Goal: Information Seeking & Learning: Learn about a topic

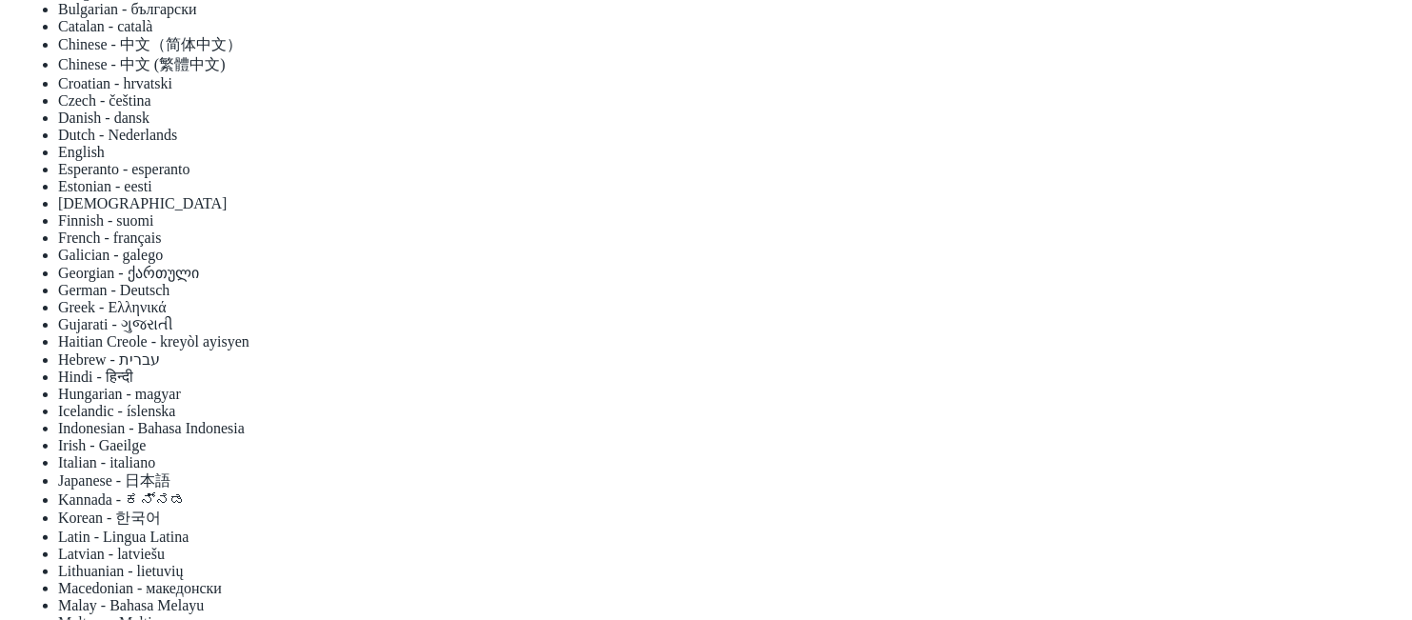
scroll to position [232, 0]
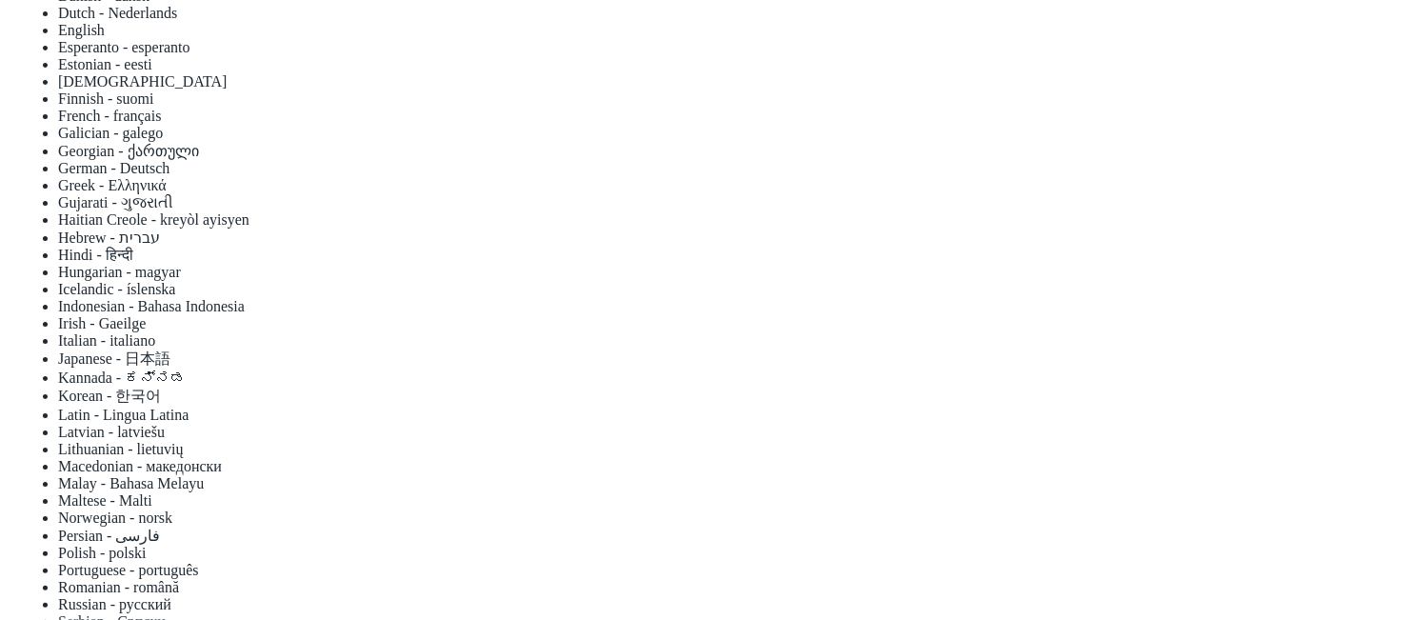
scroll to position [355, 0]
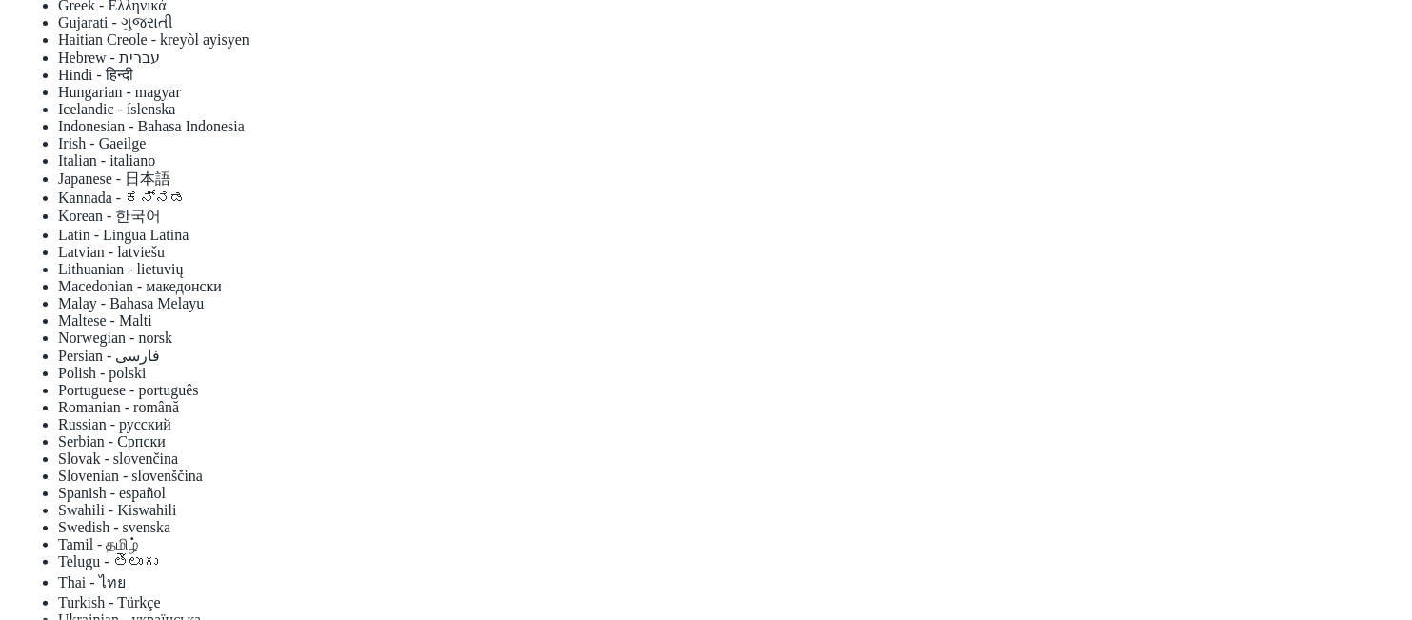
scroll to position [534, 0]
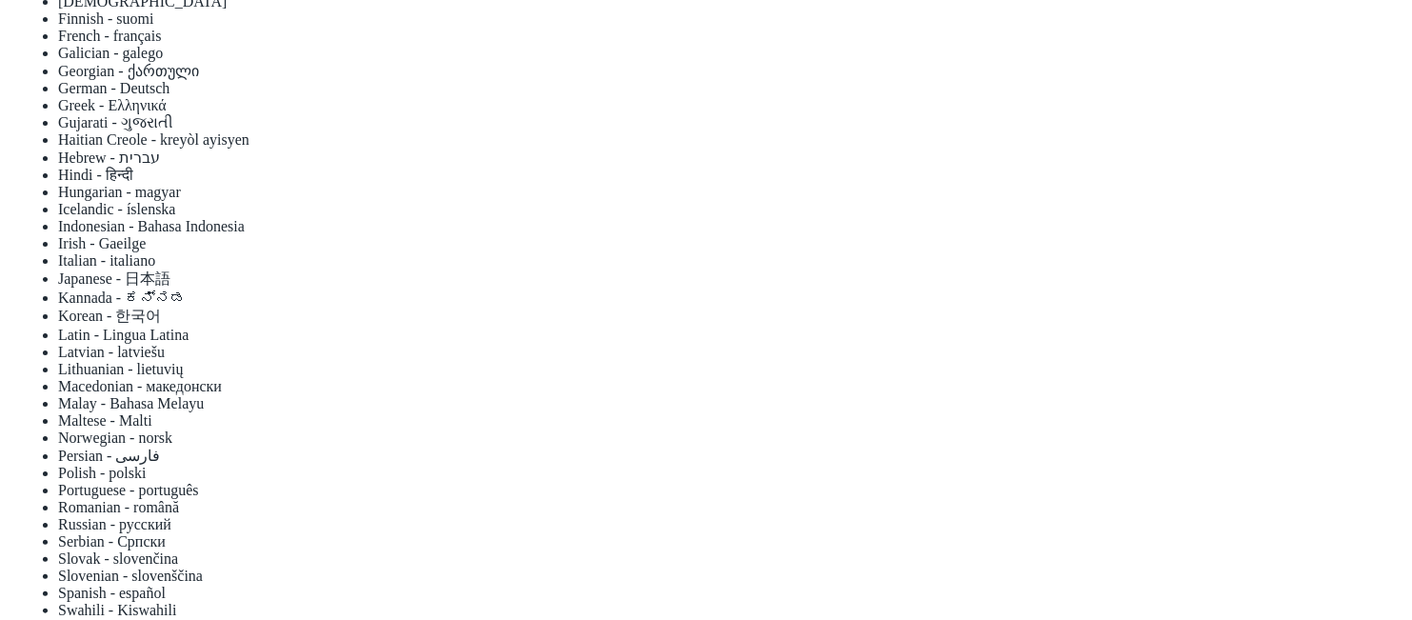
scroll to position [432, 0]
drag, startPoint x: 622, startPoint y: 227, endPoint x: 729, endPoint y: 229, distance: 107.6
copy p "[PERSON_NAME]"
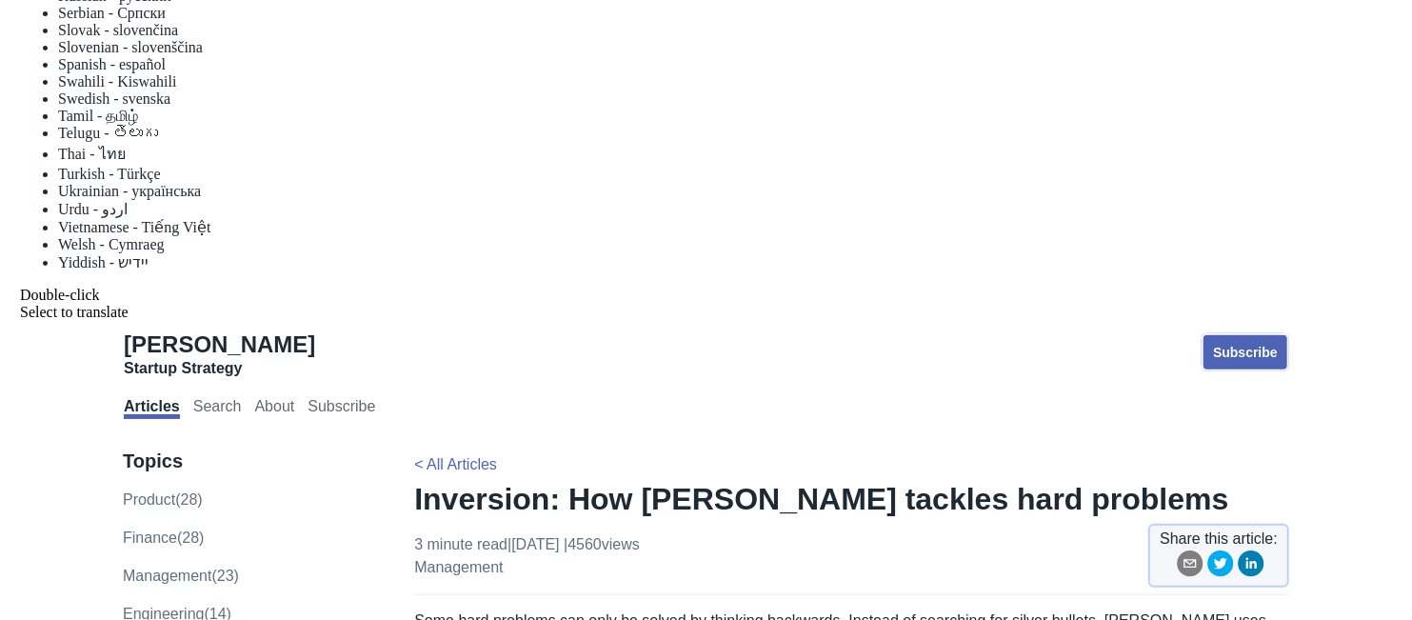
scroll to position [915, 0]
